Goal: Task Accomplishment & Management: Manage account settings

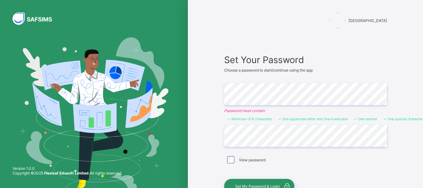
click at [219, 136] on div "Himma International College Set Your Password Choose a password to start/contin…" at bounding box center [306, 117] width 188 height 235
click at [258, 183] on span "Set My Password & Login" at bounding box center [257, 185] width 45 height 5
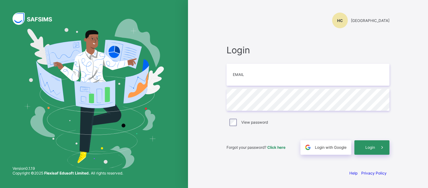
click at [404, 72] on div "[PERSON_NAME] International College Login Email Password View password Forgot y…" at bounding box center [308, 94] width 240 height 188
click at [260, 77] on input "email" at bounding box center [307, 75] width 163 height 22
type input "**********"
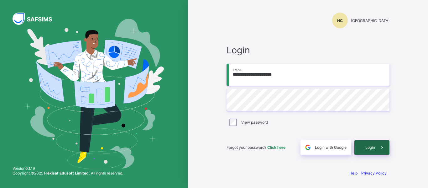
click at [369, 144] on div "Login" at bounding box center [371, 147] width 35 height 14
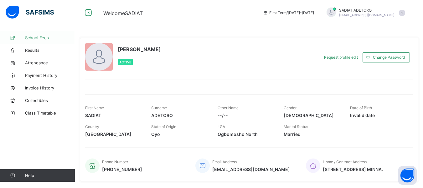
click at [35, 38] on span "School Fees" at bounding box center [50, 37] width 50 height 5
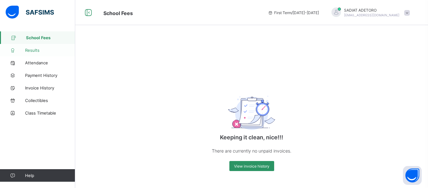
click at [34, 49] on span "Results" at bounding box center [50, 50] width 50 height 5
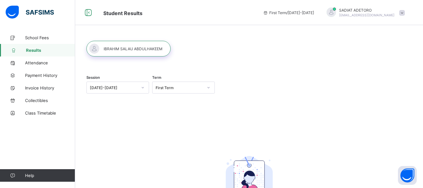
click at [336, 12] on div at bounding box center [331, 12] width 9 height 9
click at [320, 66] on div "Session [DATE]-[DATE] Term First Term No Report Available This child has no rep…" at bounding box center [249, 142] width 348 height 222
click at [50, 111] on span "Class Timetable" at bounding box center [50, 112] width 50 height 5
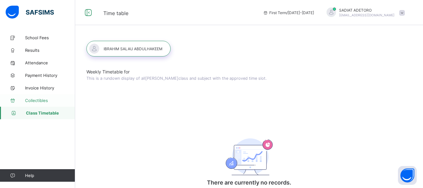
click at [38, 102] on span "Collectibles" at bounding box center [50, 100] width 50 height 5
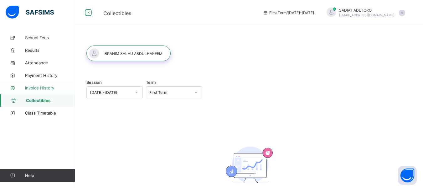
click at [49, 85] on span "Invoice History" at bounding box center [50, 87] width 50 height 5
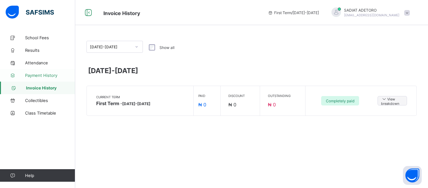
click at [44, 76] on span "Payment History" at bounding box center [50, 75] width 50 height 5
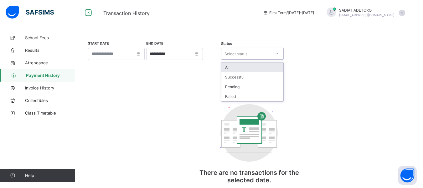
click at [279, 52] on icon at bounding box center [278, 53] width 4 height 6
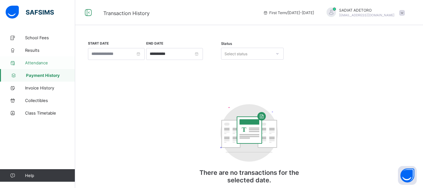
click at [46, 64] on span "Attendance" at bounding box center [50, 62] width 50 height 5
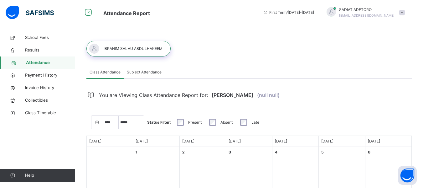
select select "****"
select select "*"
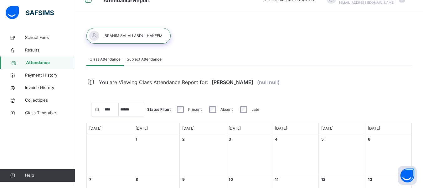
scroll to position [9, 0]
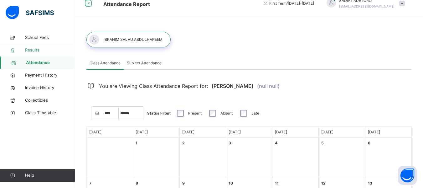
click at [25, 50] on span "Results" at bounding box center [50, 50] width 50 height 6
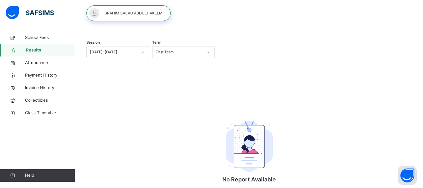
scroll to position [35, 0]
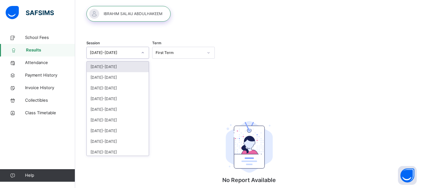
click at [144, 53] on icon at bounding box center [143, 52] width 4 height 6
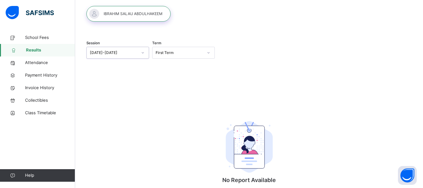
scroll to position [67, 0]
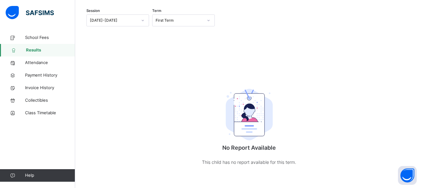
click at [18, 11] on img at bounding box center [30, 12] width 48 height 13
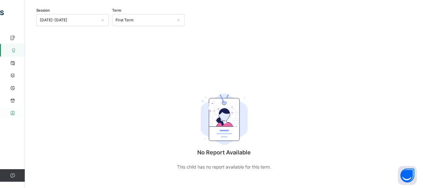
click at [17, 112] on icon at bounding box center [12, 113] width 25 height 5
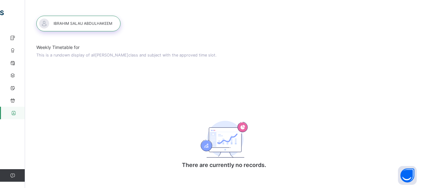
scroll to position [26, 0]
click at [406, 172] on button "Open asap" at bounding box center [407, 175] width 19 height 19
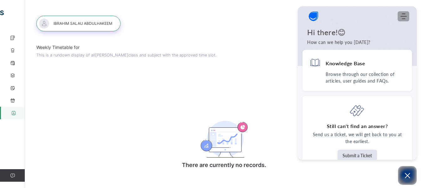
click at [404, 14] on use "Modules Menu" at bounding box center [403, 16] width 6 height 6
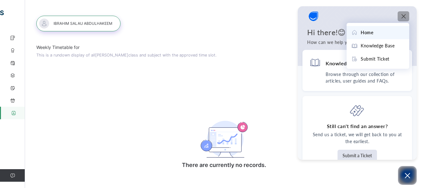
click at [378, 29] on div "Home" at bounding box center [377, 32] width 53 height 7
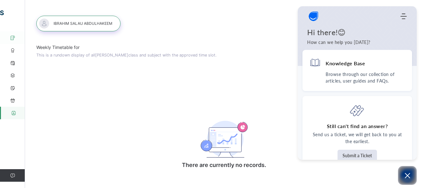
click at [15, 39] on icon at bounding box center [12, 37] width 25 height 5
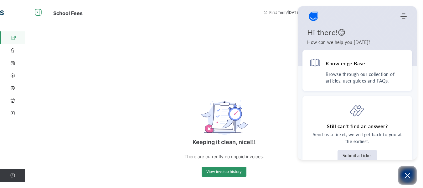
click at [14, 174] on icon at bounding box center [12, 175] width 25 height 5
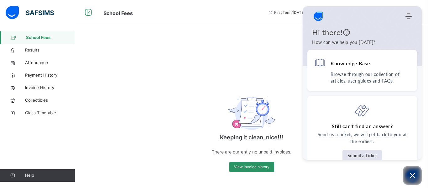
click at [410, 21] on div "Home Knowledge Base Submit Ticket" at bounding box center [361, 16] width 119 height 13
click at [408, 16] on icon "Modules Menu" at bounding box center [408, 16] width 6 height 6
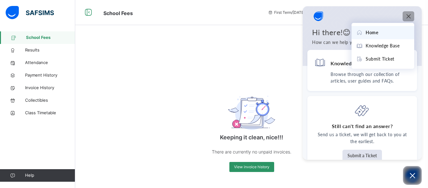
click at [270, 66] on div "Keeping it clean, nice!!! There are currently no unpaid invoices. View invoice …" at bounding box center [251, 109] width 353 height 156
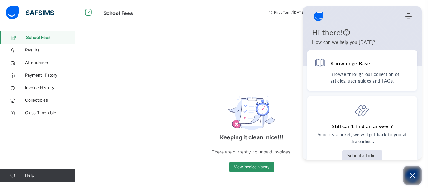
click at [412, 174] on icon "Open asap" at bounding box center [412, 175] width 8 height 8
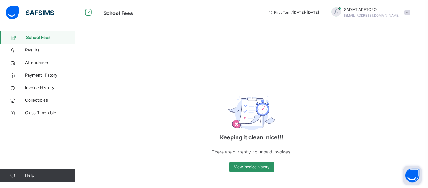
click at [406, 8] on div "[PERSON_NAME] [EMAIL_ADDRESS][DOMAIN_NAME]" at bounding box center [369, 12] width 88 height 11
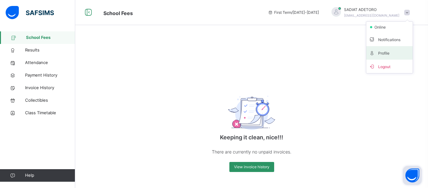
click at [387, 51] on span "Profile" at bounding box center [389, 53] width 41 height 8
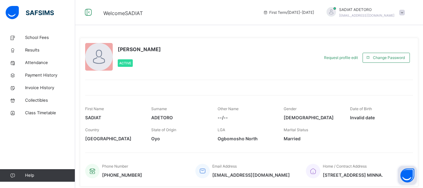
click at [405, 13] on span at bounding box center [402, 13] width 6 height 6
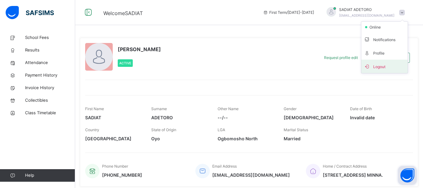
click at [392, 65] on span "Logout" at bounding box center [384, 66] width 41 height 8
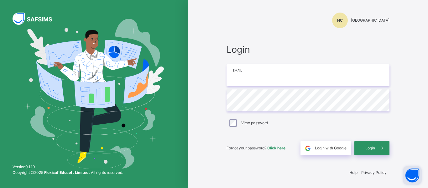
type input "**********"
